Goal: Task Accomplishment & Management: Manage account settings

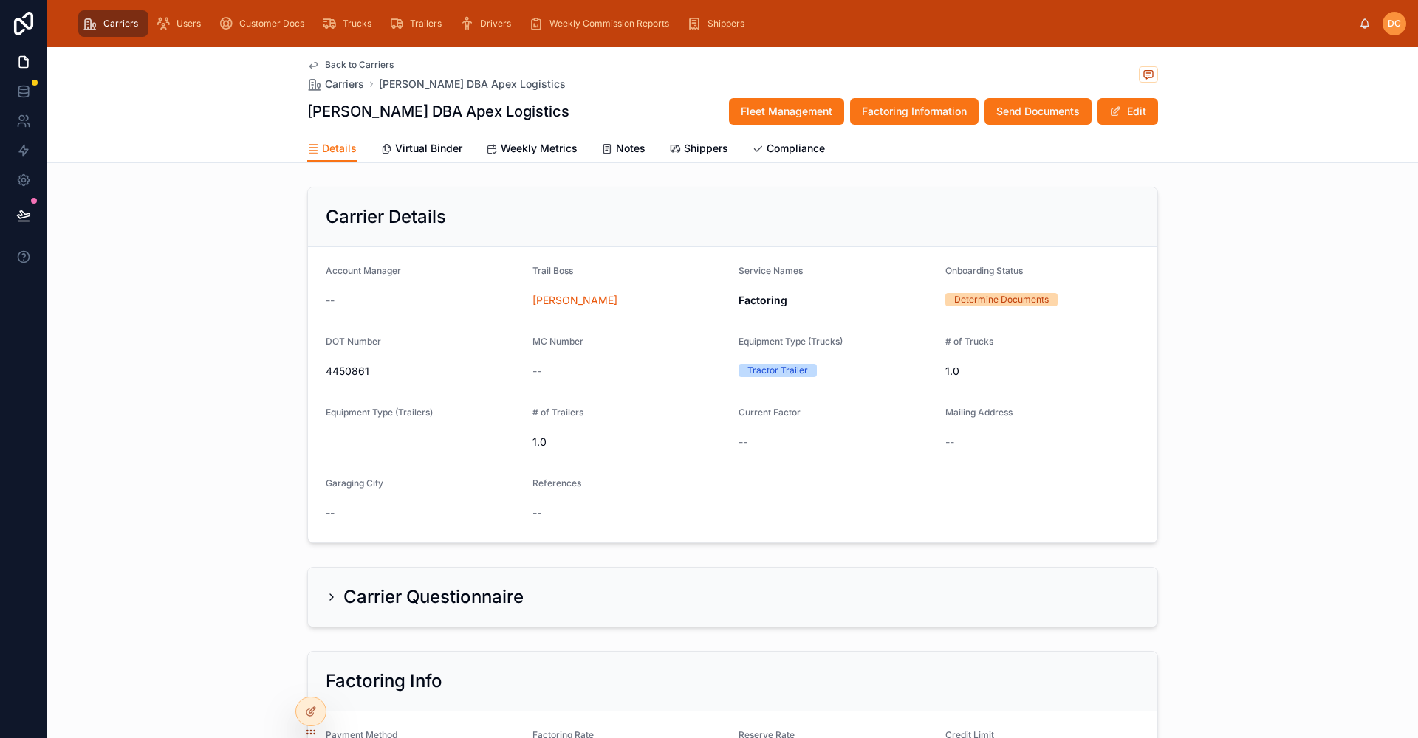
click at [332, 59] on span "Back to Carriers" at bounding box center [359, 65] width 69 height 12
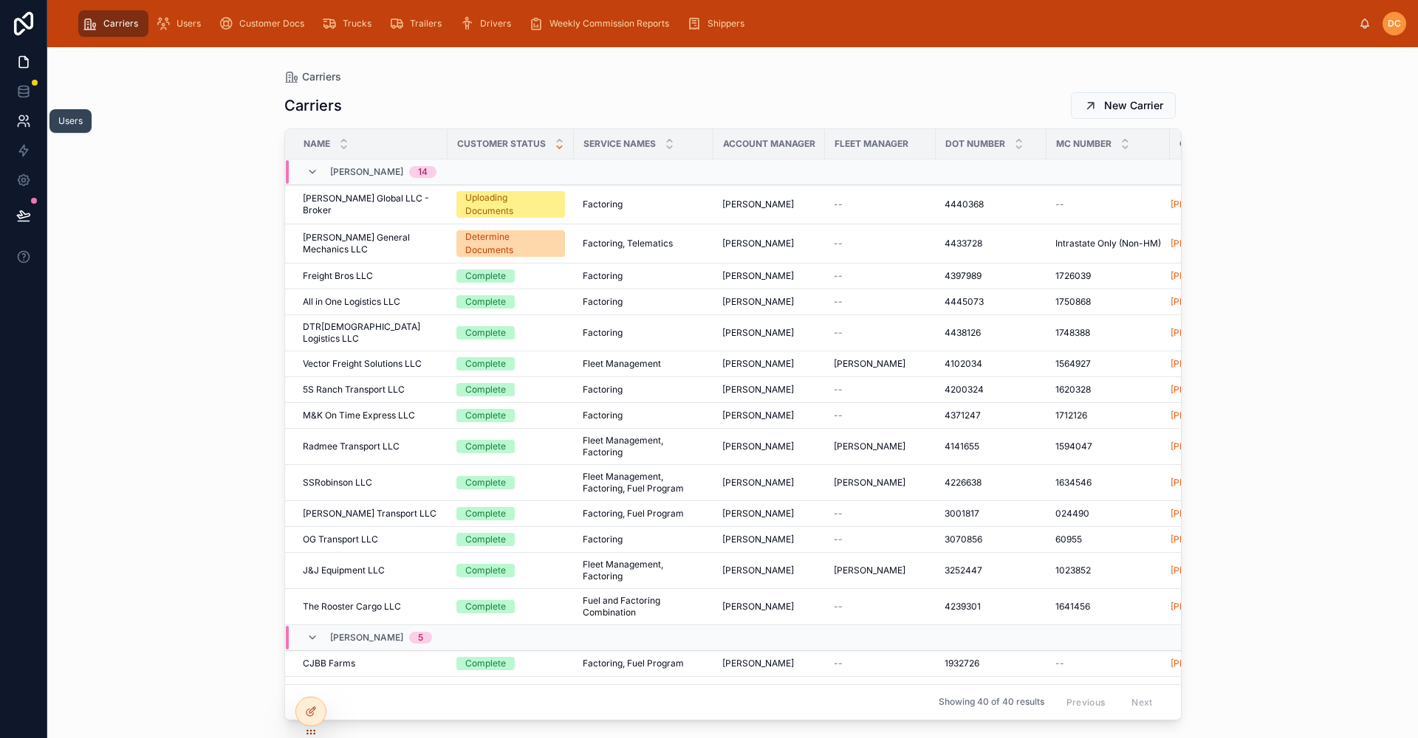
click at [23, 126] on icon at bounding box center [23, 121] width 15 height 15
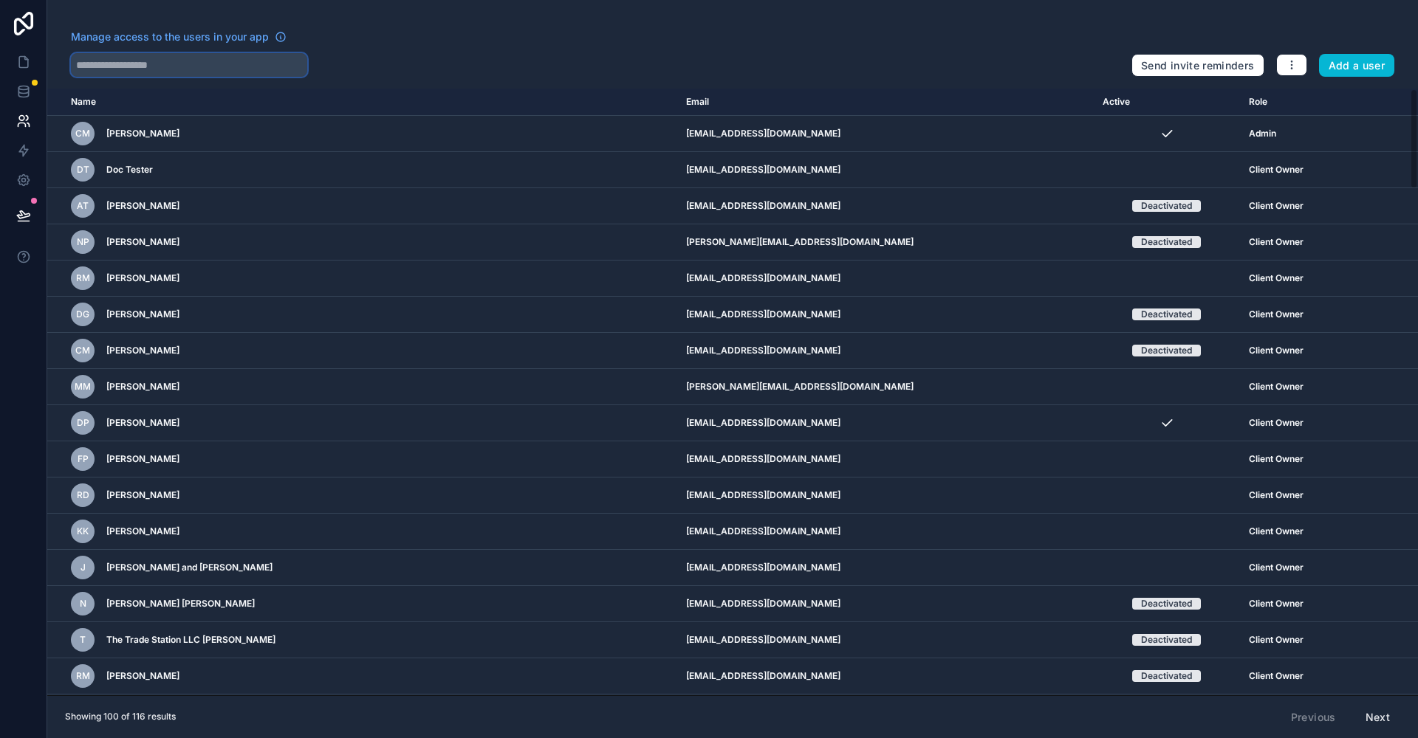
click at [182, 62] on input "text" at bounding box center [189, 65] width 236 height 24
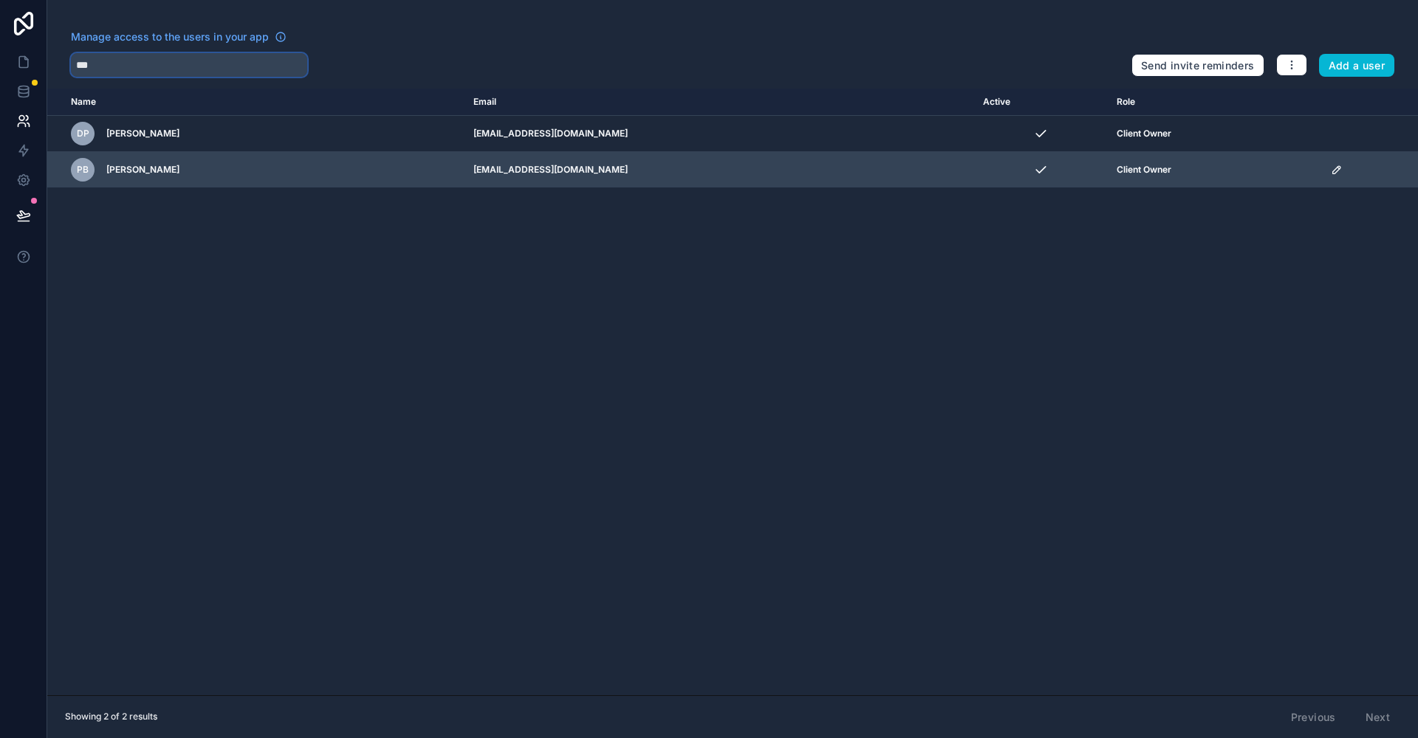
type input "***"
click at [1331, 172] on icon "scrollable content" at bounding box center [1337, 170] width 12 height 12
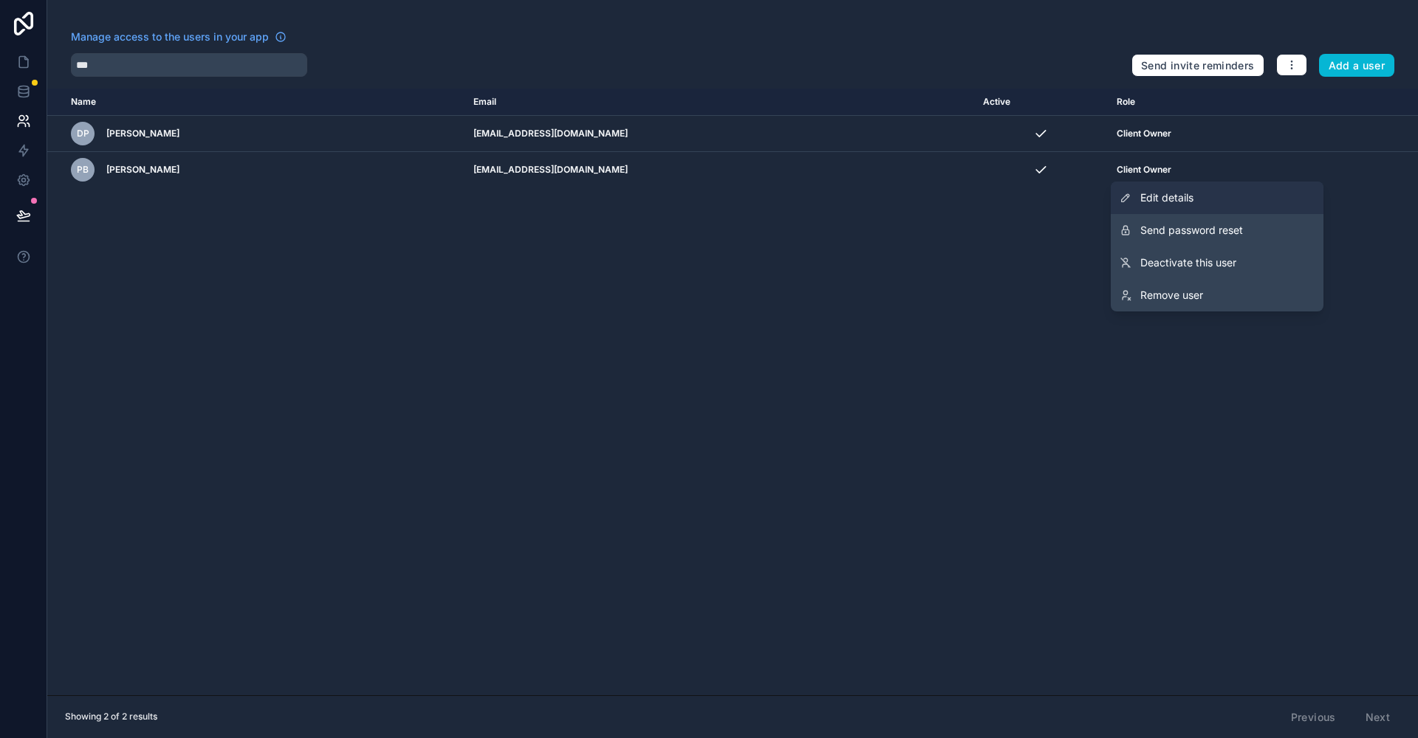
click at [1165, 195] on span "Edit details" at bounding box center [1166, 197] width 53 height 15
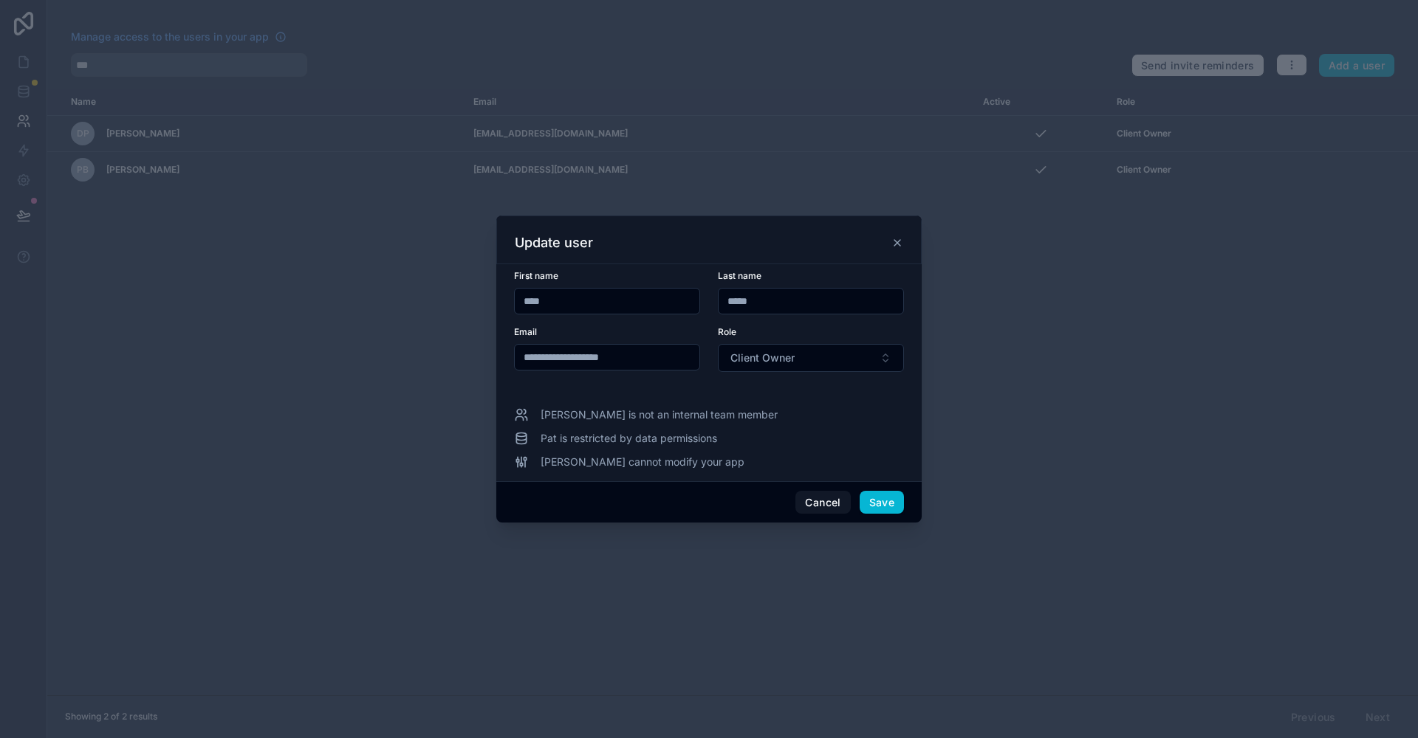
drag, startPoint x: 735, startPoint y: 163, endPoint x: 1175, endPoint y: 481, distance: 543.1
click at [1175, 481] on div at bounding box center [709, 369] width 1418 height 738
click at [883, 510] on button "Save" at bounding box center [881, 503] width 44 height 24
click at [879, 505] on button "Save" at bounding box center [881, 503] width 44 height 24
click at [825, 502] on button "Cancel" at bounding box center [822, 503] width 55 height 24
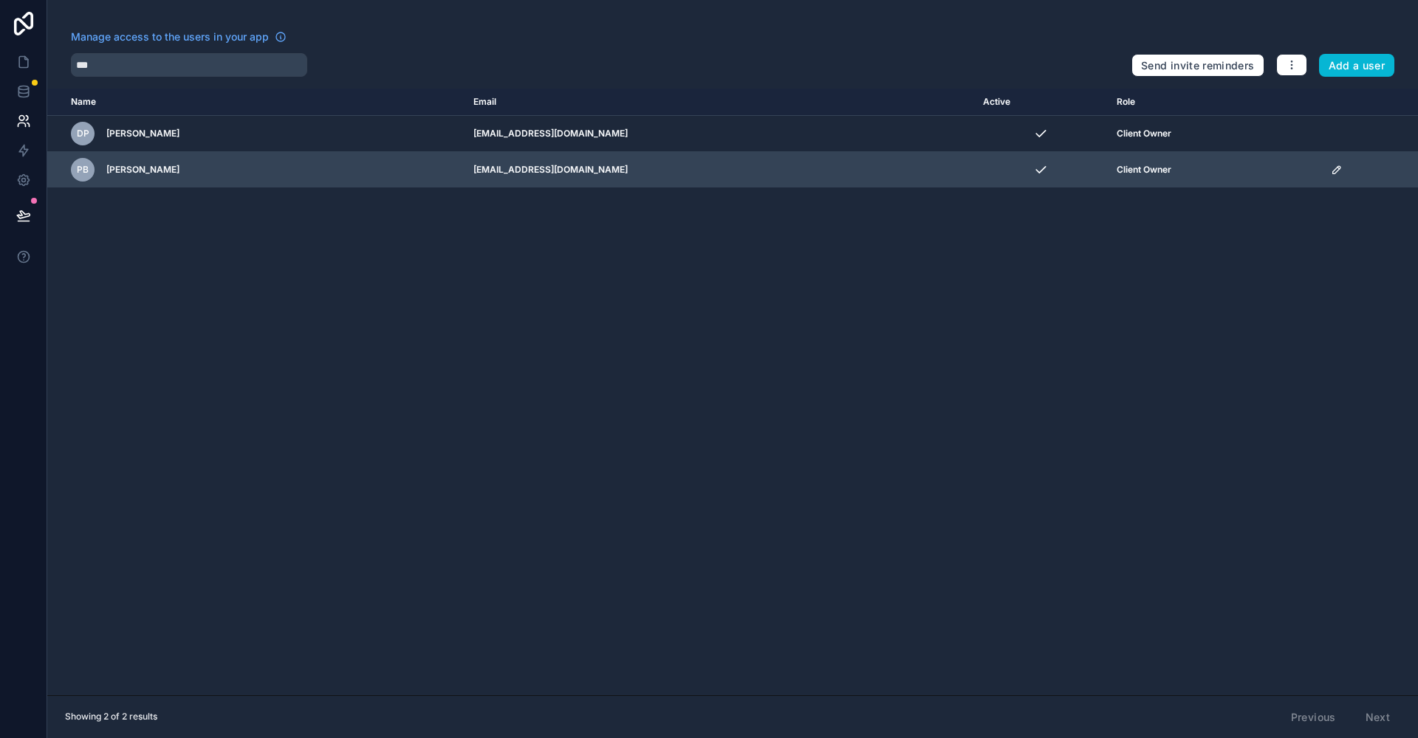
click at [1332, 171] on icon "scrollable content" at bounding box center [1335, 169] width 7 height 7
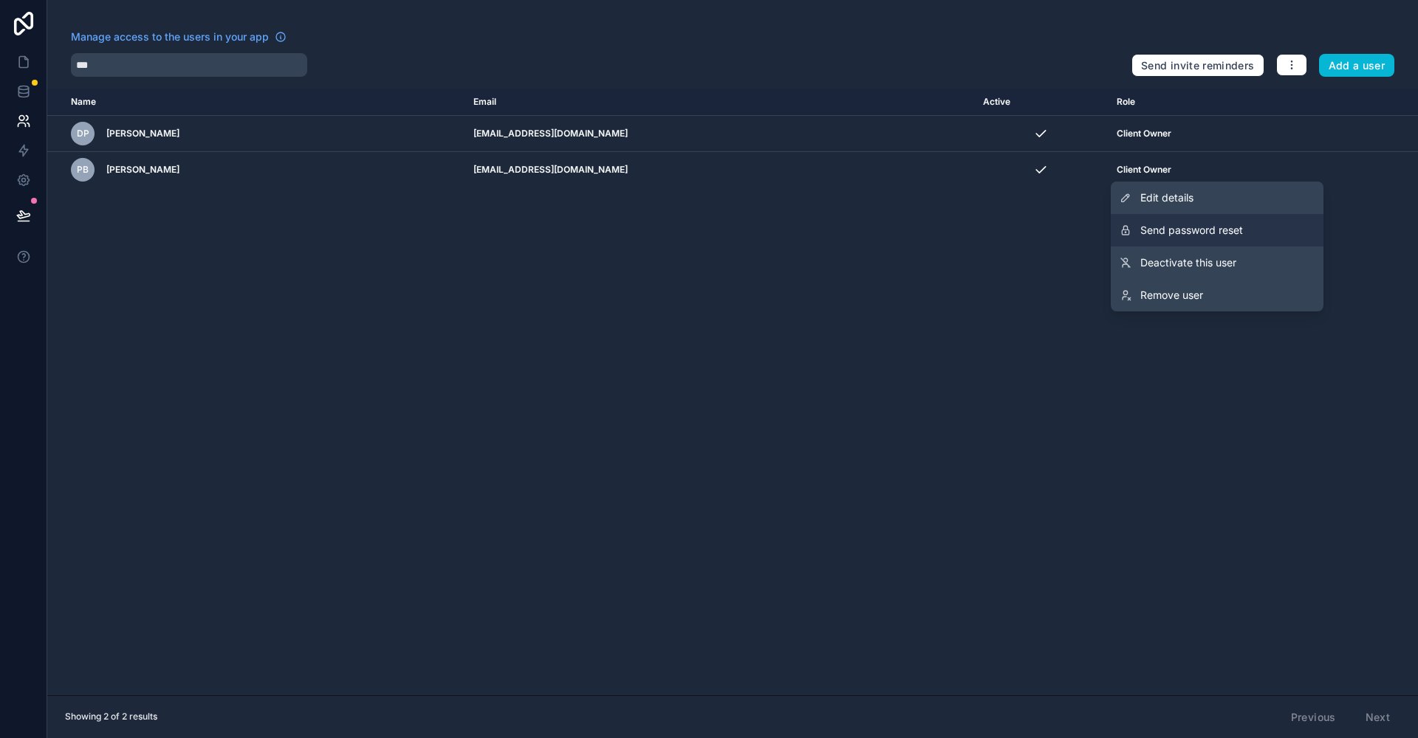
click at [1187, 230] on span "Send password reset" at bounding box center [1191, 230] width 103 height 15
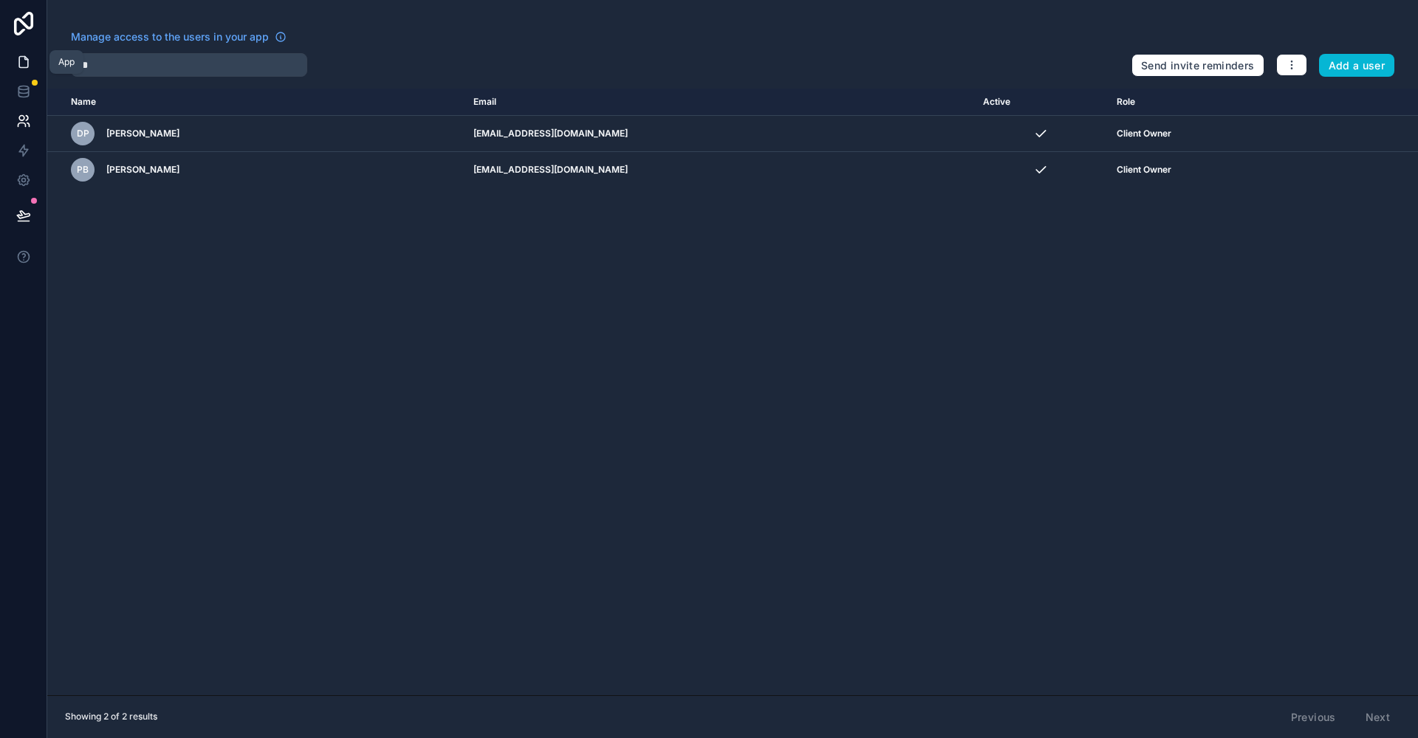
click at [20, 66] on icon at bounding box center [23, 62] width 15 height 15
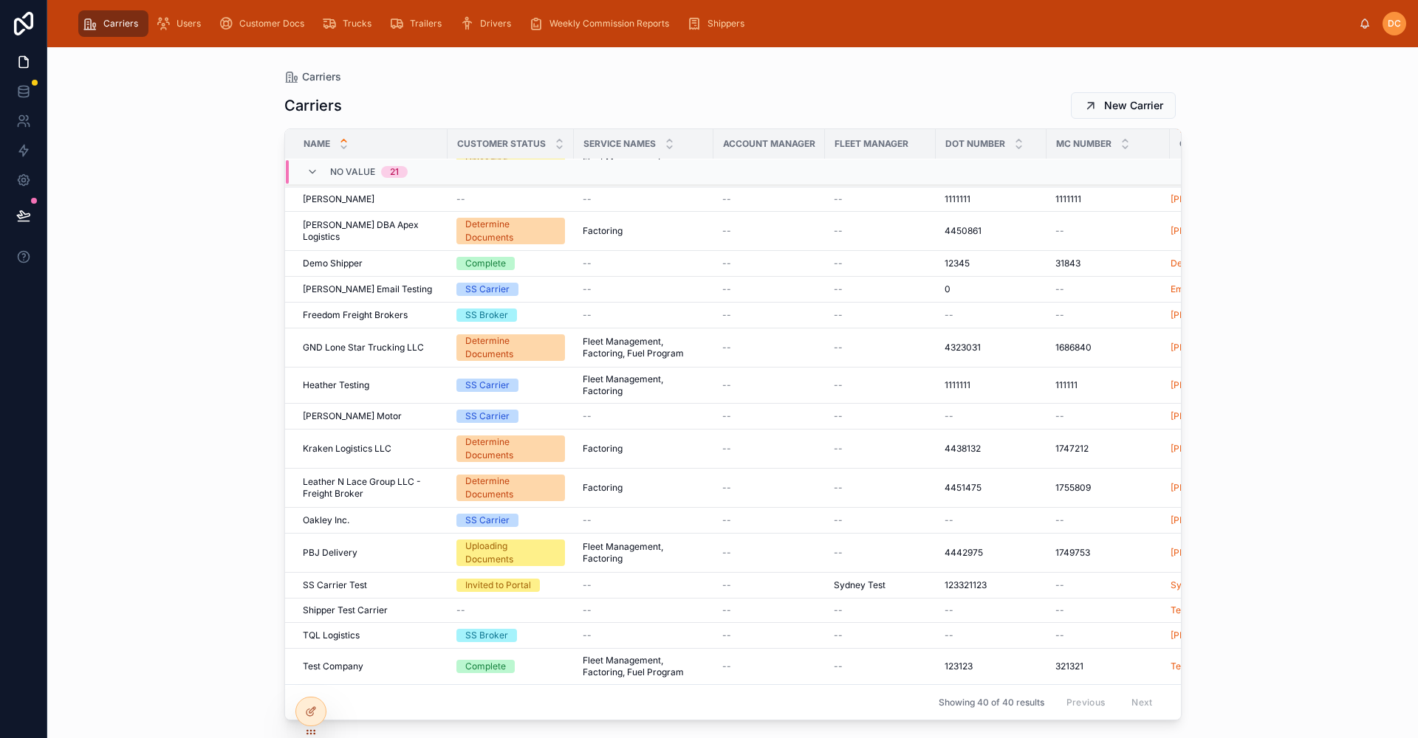
scroll to position [832, 0]
click at [408, 547] on div "PBJ Delivery PBJ Delivery" at bounding box center [371, 553] width 136 height 12
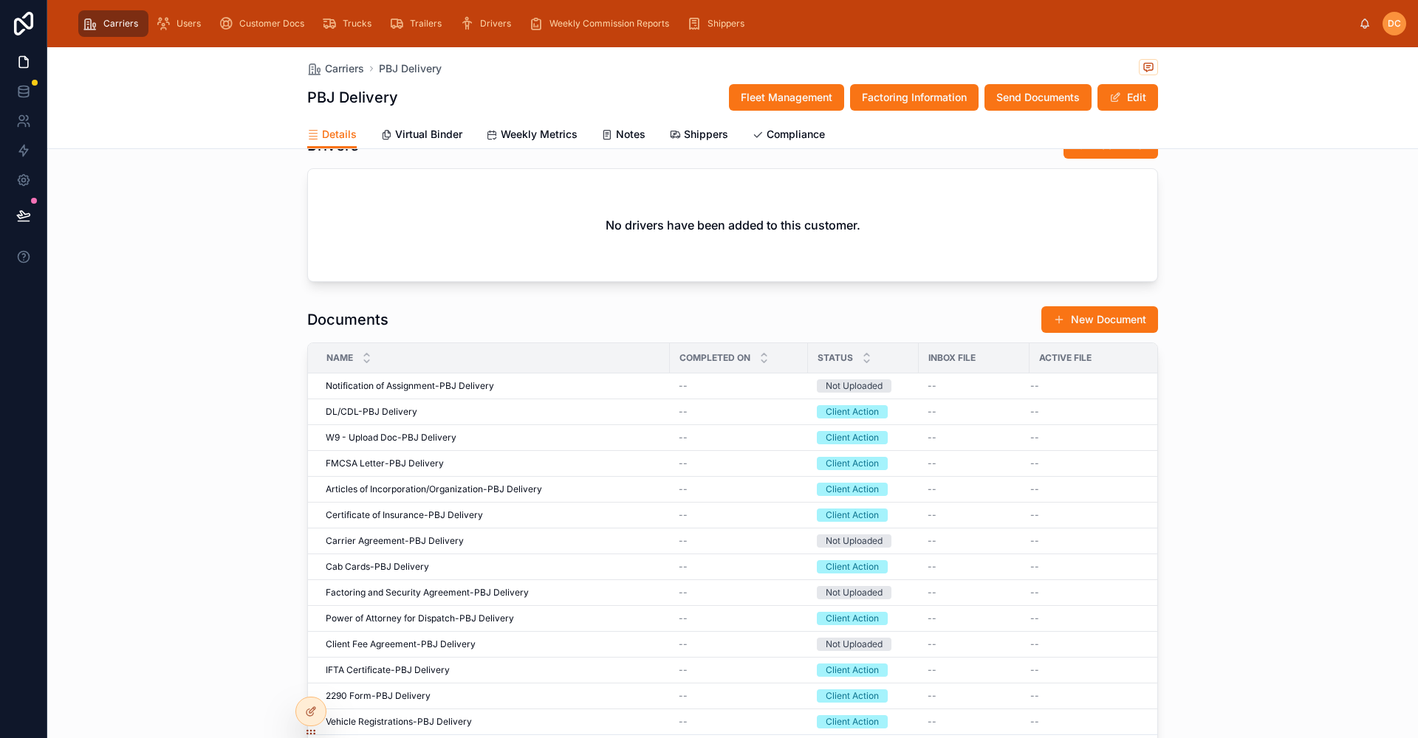
scroll to position [1198, 0]
